Goal: Find contact information: Find contact information

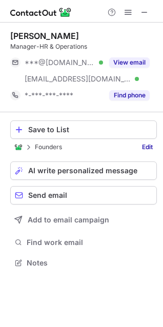
scroll to position [255, 163]
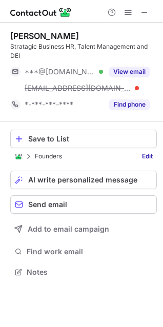
scroll to position [264, 163]
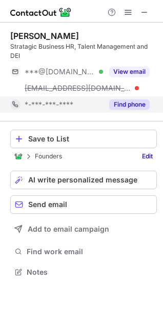
click at [133, 110] on div "Find phone" at bounding box center [126, 104] width 47 height 16
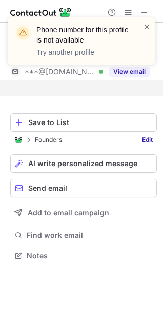
scroll to position [231, 163]
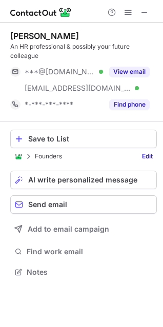
scroll to position [264, 163]
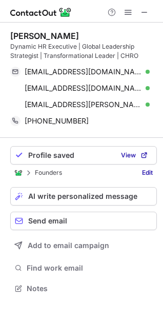
scroll to position [280, 163]
